Goal: Task Accomplishment & Management: Manage account settings

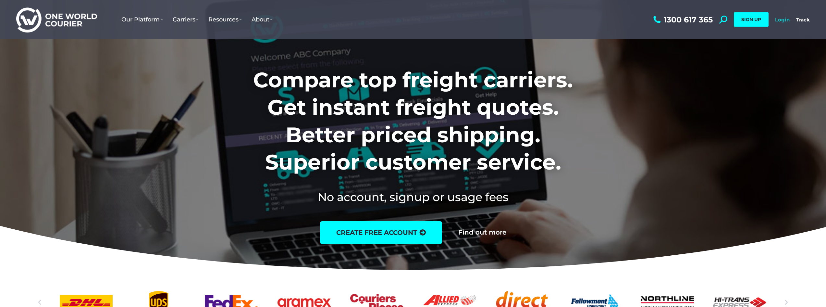
click at [785, 20] on link "Login" at bounding box center [782, 20] width 15 height 6
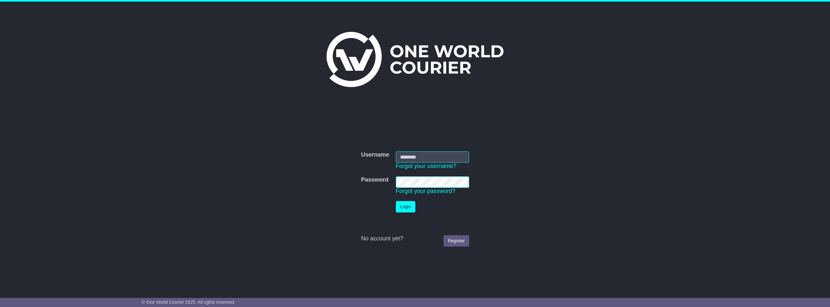
type input "**********"
click at [406, 207] on button "Login" at bounding box center [406, 206] width 19 height 11
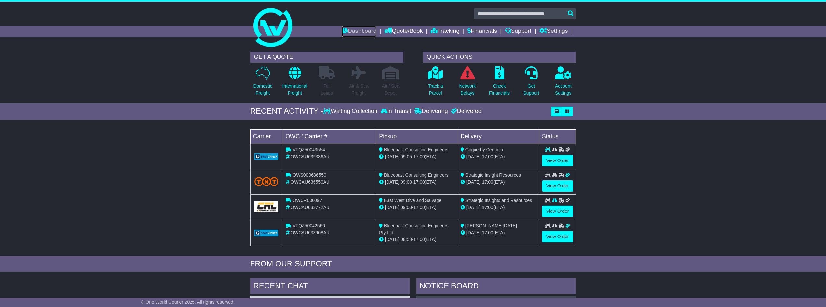
click at [351, 30] on link "Dashboard" at bounding box center [359, 31] width 35 height 11
click at [485, 25] on link at bounding box center [413, 28] width 332 height 52
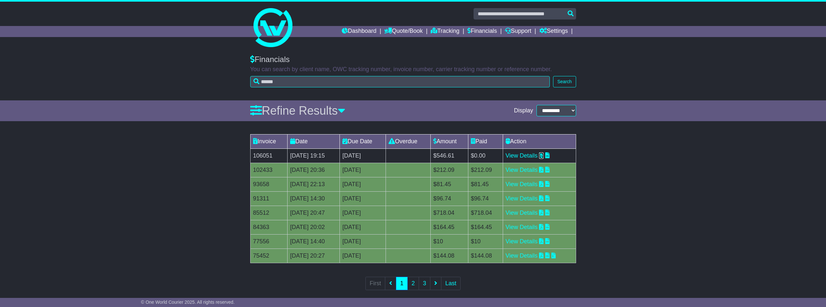
click at [543, 153] on icon at bounding box center [541, 155] width 5 height 6
